Goal: Navigation & Orientation: Find specific page/section

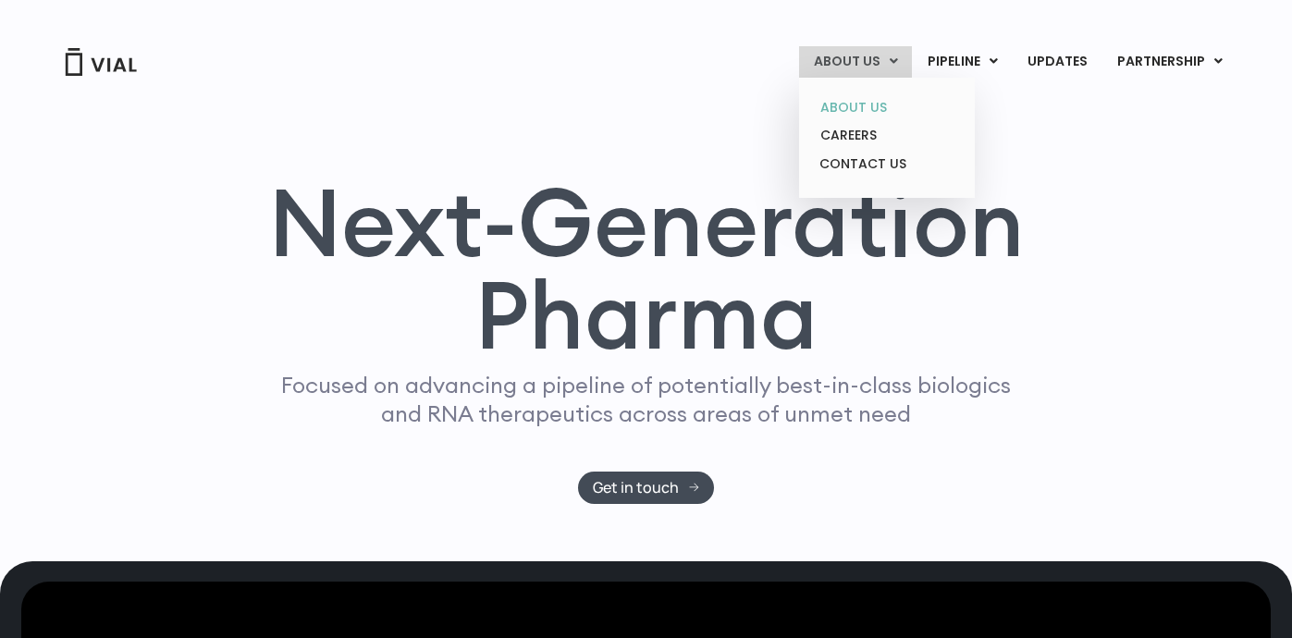
click at [867, 108] on link "ABOUT US" at bounding box center [887, 107] width 162 height 29
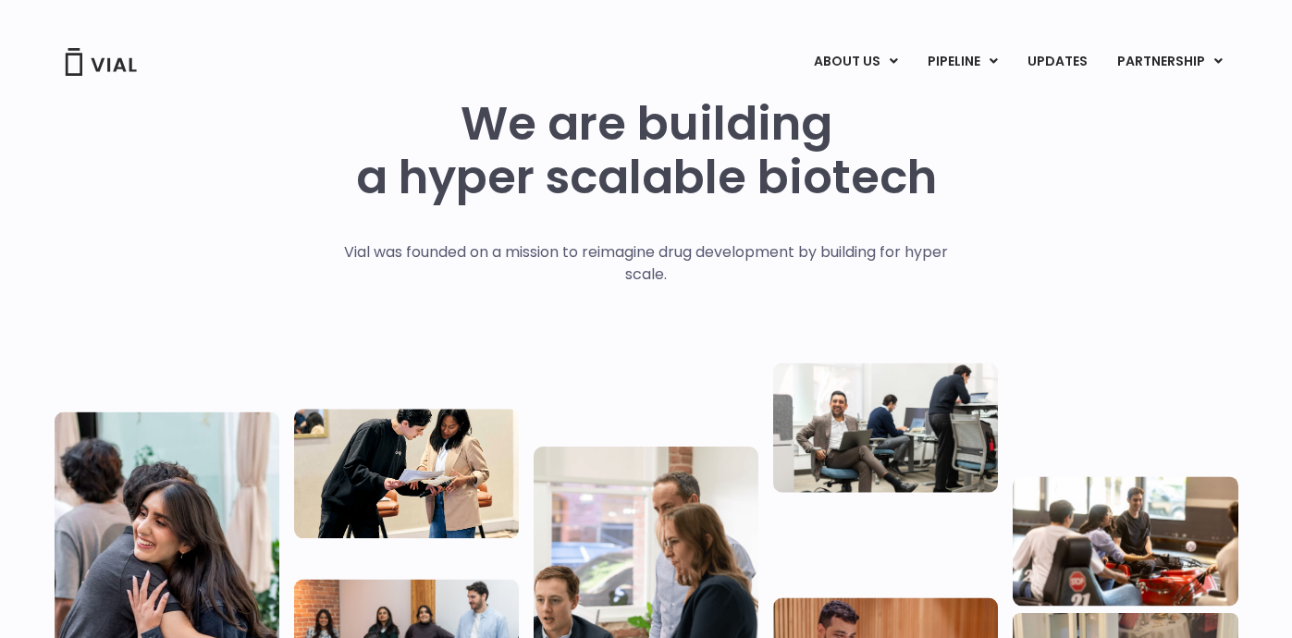
scroll to position [61, 0]
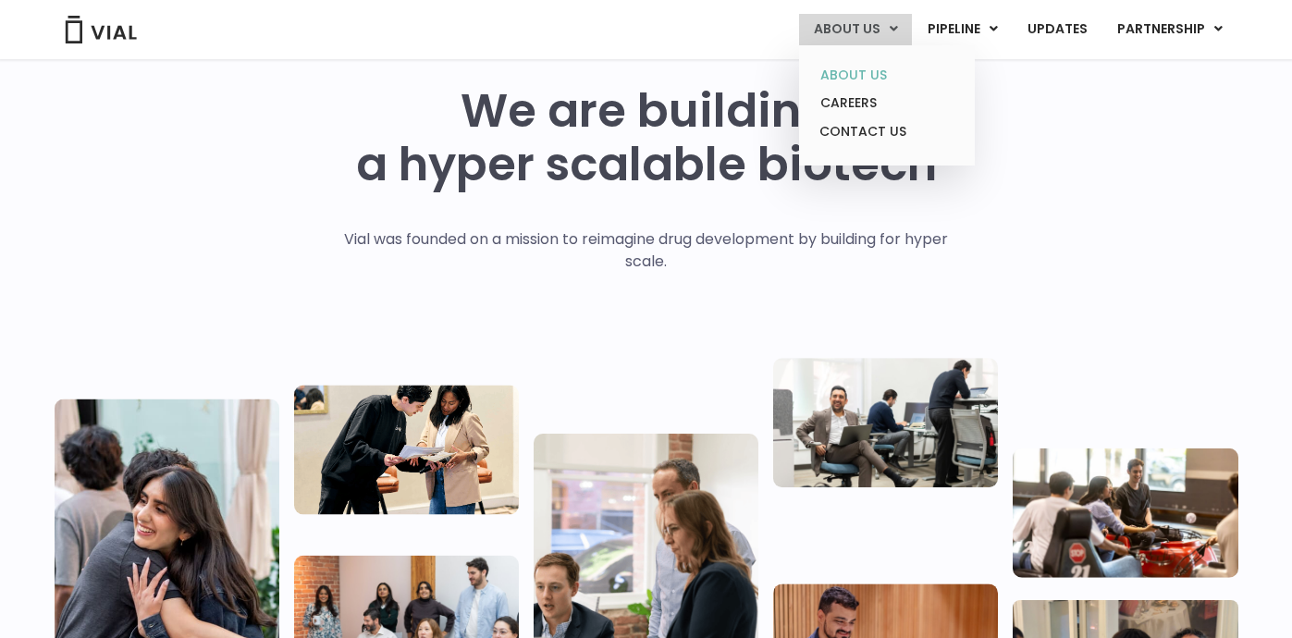
click at [864, 73] on link "ABOUT US" at bounding box center [887, 75] width 162 height 29
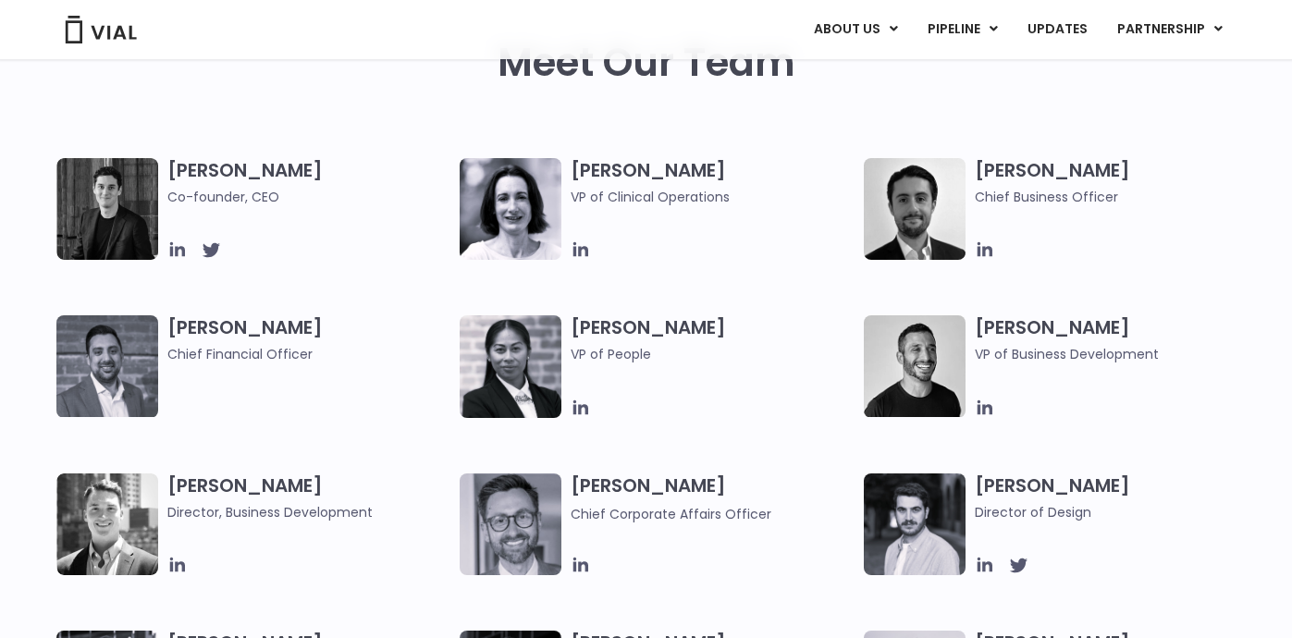
scroll to position [971, 0]
